Goal: Information Seeking & Learning: Learn about a topic

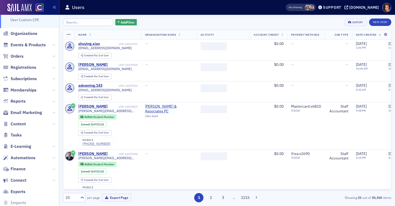
scroll to position [30, 0]
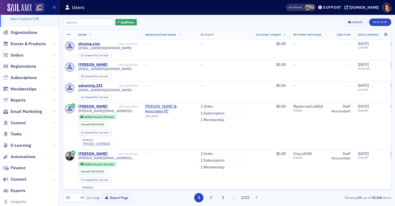
click at [52, 157] on icon at bounding box center [53, 156] width 3 height 3
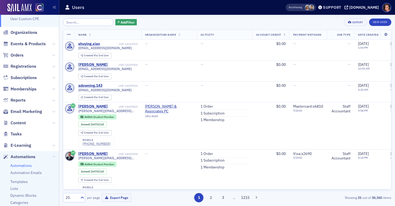
click at [27, 164] on link "Automations" at bounding box center [20, 165] width 21 height 5
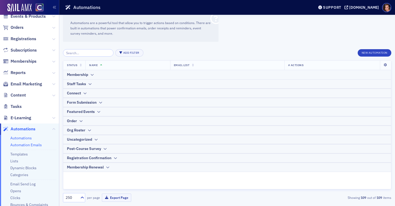
click at [38, 145] on link "Automation Emails" at bounding box center [25, 145] width 31 height 5
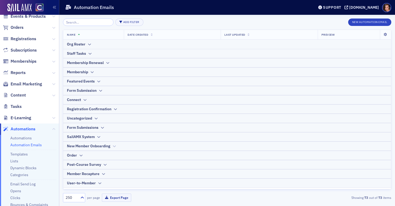
click at [110, 146] on div "New Member Onboarding" at bounding box center [88, 146] width 43 height 6
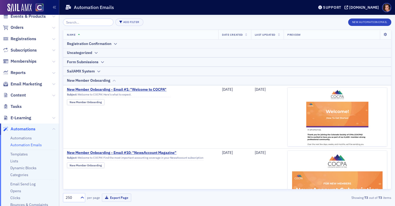
scroll to position [68, 0]
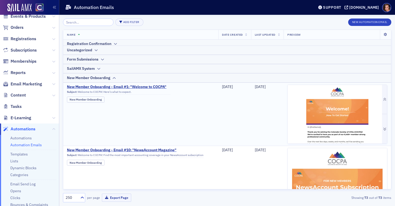
click at [317, 118] on img at bounding box center [338, 154] width 100 height 138
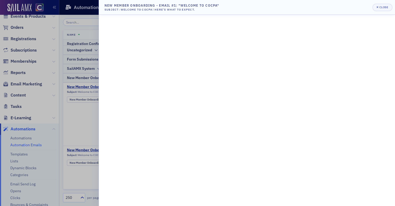
click at [84, 106] on div at bounding box center [197, 103] width 395 height 206
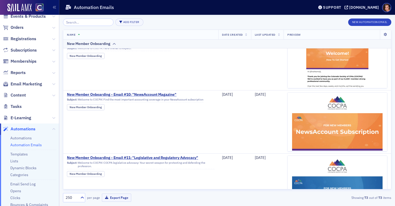
scroll to position [123, 0]
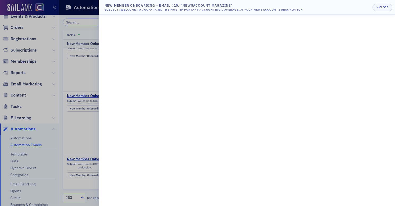
click at [88, 133] on div at bounding box center [197, 103] width 395 height 206
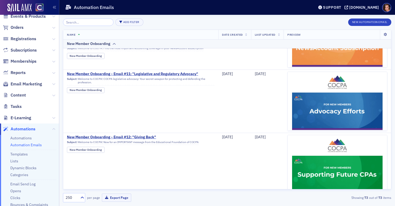
scroll to position [207, 0]
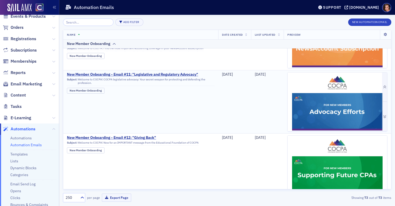
click at [362, 79] on img at bounding box center [338, 181] width 100 height 217
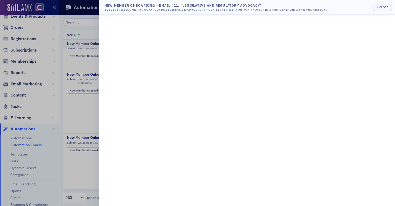
click at [90, 106] on div at bounding box center [197, 103] width 395 height 206
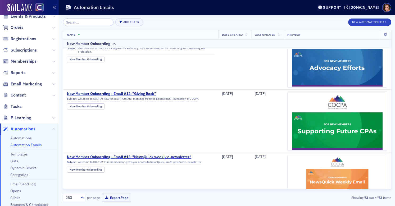
scroll to position [252, 0]
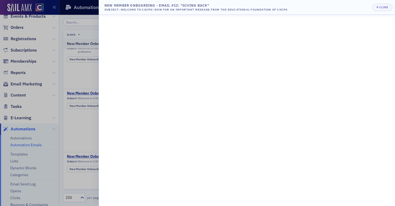
click at [75, 131] on div at bounding box center [197, 103] width 395 height 206
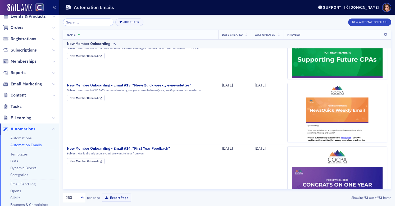
scroll to position [318, 0]
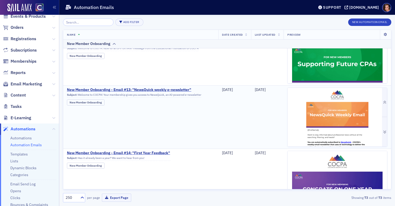
click at [333, 116] on img at bounding box center [338, 151] width 100 height 126
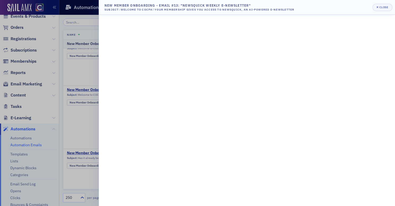
click at [81, 127] on div at bounding box center [197, 103] width 395 height 206
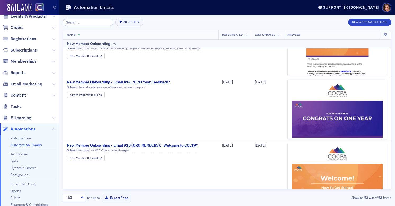
scroll to position [390, 0]
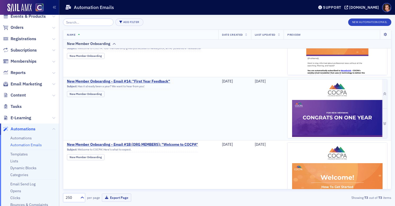
click at [321, 122] on img at bounding box center [338, 208] width 100 height 259
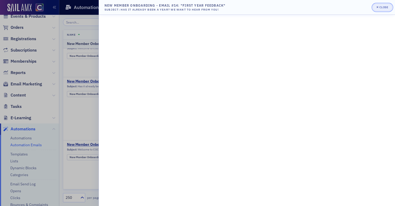
click at [378, 10] on button "Close" at bounding box center [383, 7] width 20 height 7
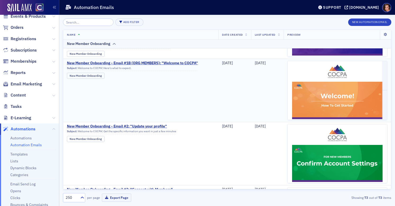
scroll to position [475, 0]
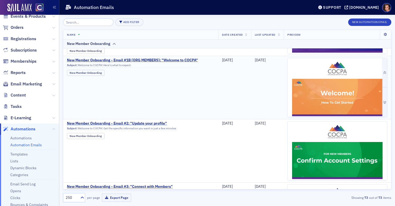
click at [321, 74] on img at bounding box center [338, 171] width 100 height 226
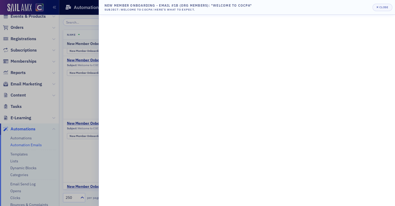
click at [90, 96] on div at bounding box center [197, 103] width 395 height 206
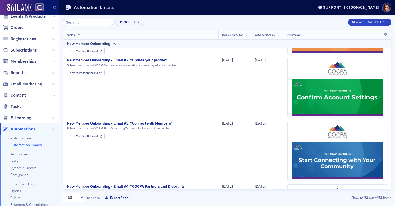
scroll to position [538, 0]
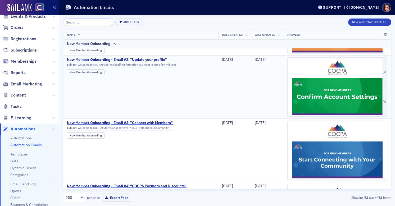
click at [329, 93] on img at bounding box center [338, 168] width 100 height 220
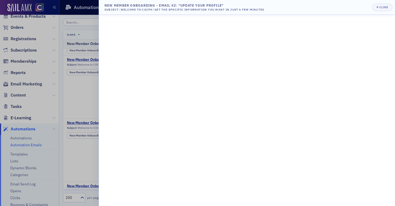
click at [84, 95] on div at bounding box center [197, 103] width 395 height 206
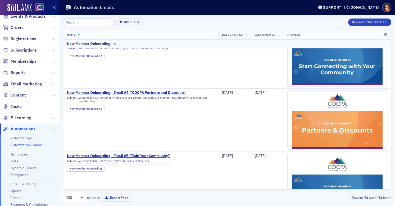
scroll to position [633, 0]
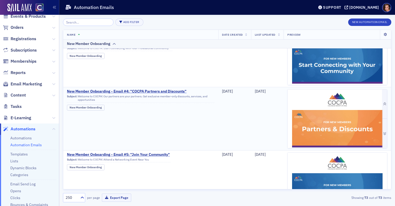
click at [344, 122] on img at bounding box center [338, 205] width 100 height 232
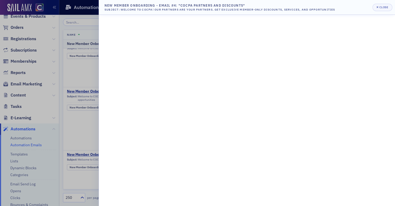
click at [73, 126] on div at bounding box center [197, 103] width 395 height 206
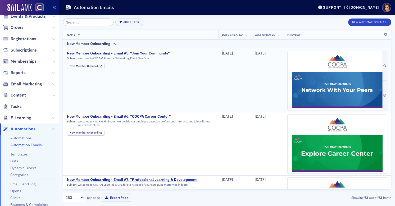
scroll to position [754, 0]
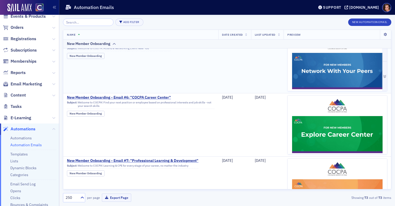
click at [334, 67] on img at bounding box center [338, 140] width 100 height 217
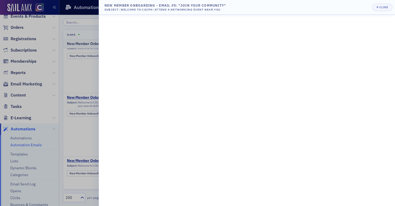
click at [94, 124] on div at bounding box center [197, 103] width 395 height 206
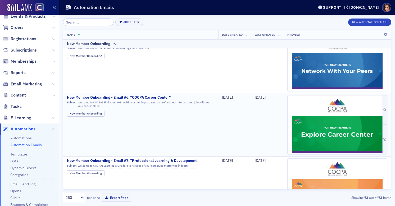
click at [336, 124] on img at bounding box center [338, 204] width 100 height 217
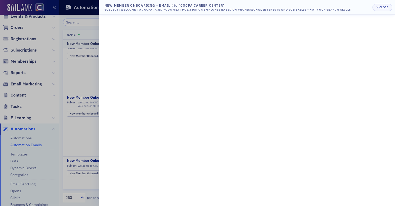
click at [84, 123] on div at bounding box center [197, 103] width 395 height 206
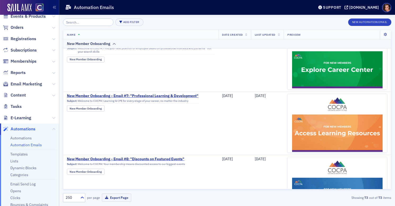
scroll to position [820, 0]
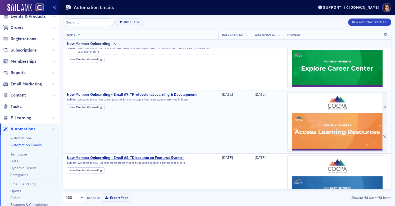
click at [319, 134] on img at bounding box center [338, 203] width 100 height 220
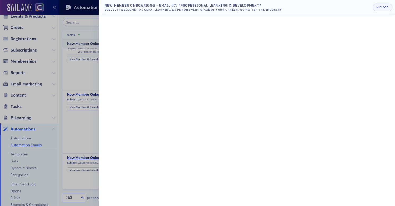
click at [93, 130] on div at bounding box center [197, 103] width 395 height 206
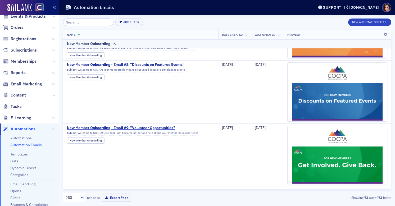
scroll to position [909, 0]
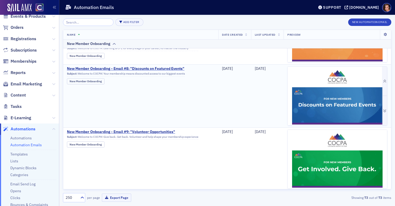
click at [330, 99] on img at bounding box center [338, 184] width 100 height 235
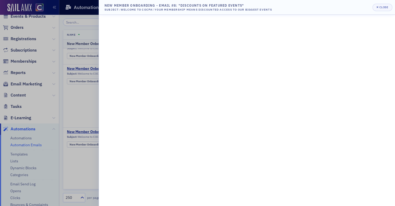
click at [97, 102] on div at bounding box center [197, 103] width 395 height 206
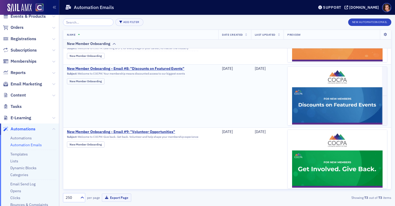
scroll to position [969, 0]
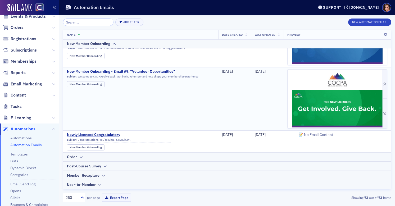
click at [311, 105] on img at bounding box center [338, 191] width 100 height 242
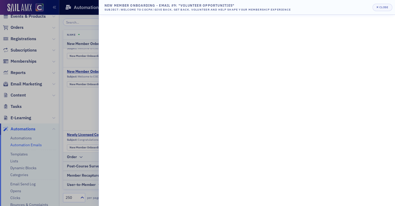
click at [94, 108] on div at bounding box center [197, 103] width 395 height 206
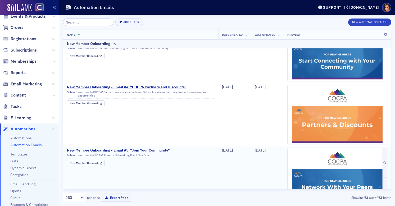
scroll to position [634, 0]
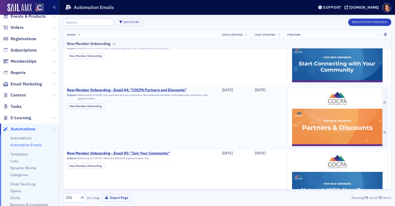
click at [330, 129] on img at bounding box center [338, 204] width 100 height 232
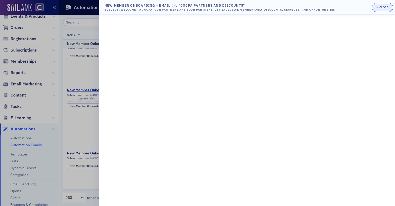
click at [390, 5] on button "Close" at bounding box center [383, 7] width 20 height 7
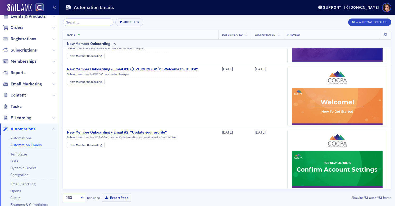
scroll to position [465, 0]
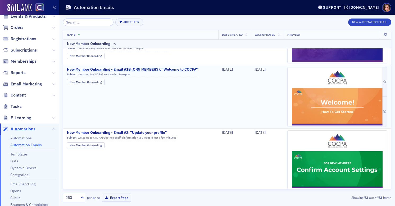
click at [320, 114] on img at bounding box center [338, 180] width 100 height 226
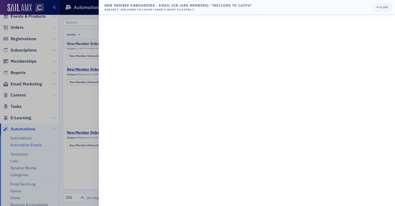
click at [86, 98] on div at bounding box center [197, 103] width 395 height 206
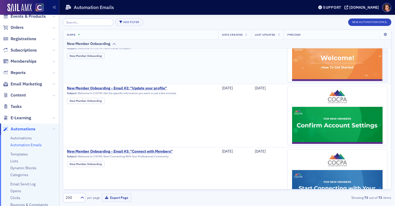
scroll to position [509, 0]
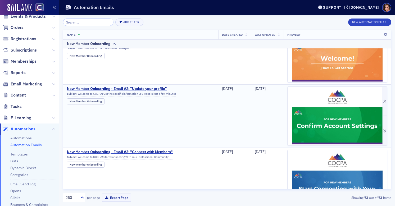
click at [326, 118] on img at bounding box center [338, 197] width 100 height 220
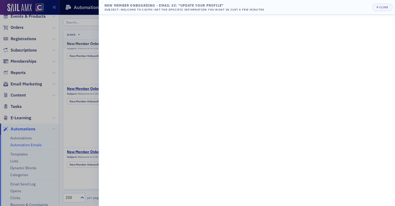
click at [78, 119] on div at bounding box center [197, 103] width 395 height 206
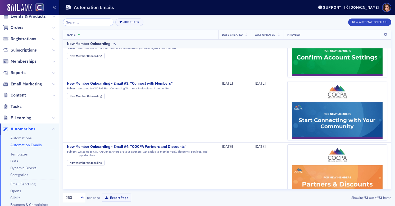
scroll to position [575, 0]
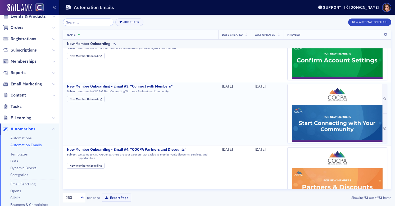
click at [313, 121] on img at bounding box center [338, 206] width 100 height 245
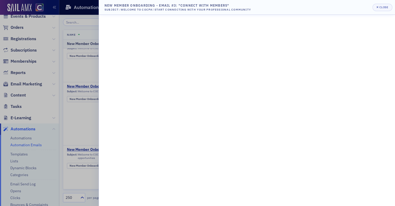
click at [83, 115] on div at bounding box center [197, 103] width 395 height 206
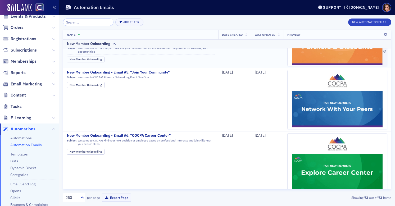
scroll to position [684, 0]
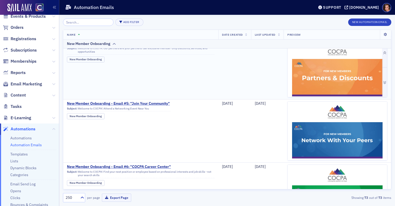
click at [353, 78] on img at bounding box center [338, 154] width 100 height 232
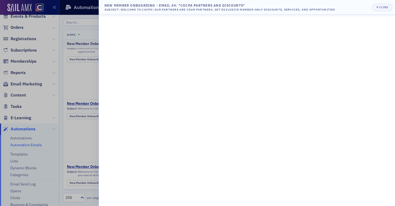
click at [181, 5] on div "New Member Onboarding - Email #4: "COCPA Partners and Discounts"" at bounding box center [220, 5] width 231 height 5
